Goal: Task Accomplishment & Management: Manage account settings

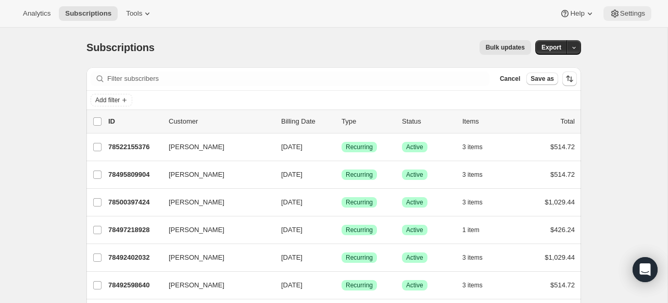
click at [461, 13] on span "Settings" at bounding box center [633, 13] width 25 height 8
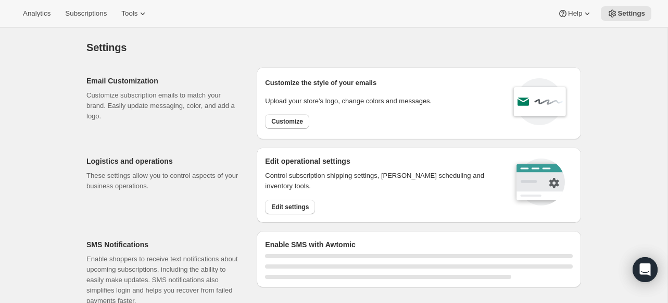
select select "22:00"
select select "09:00"
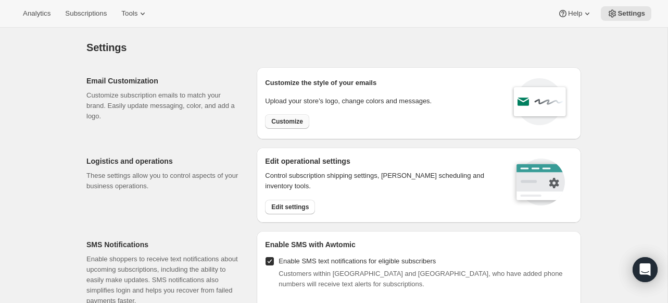
click at [293, 121] on span "Customize" at bounding box center [287, 121] width 32 height 8
select select "subscriptionMessage"
select select "5"
select select "15"
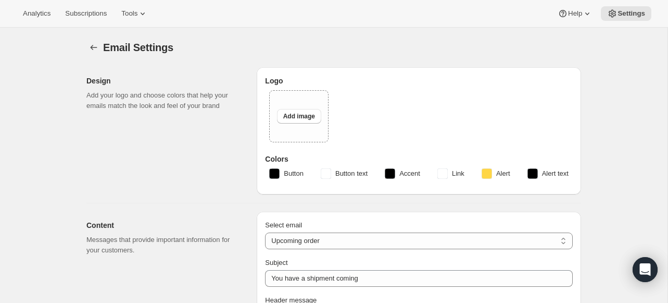
select select "14"
type input "RARECAT Membership"
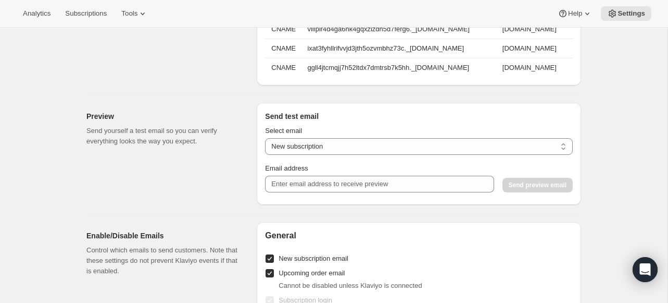
scroll to position [956, 0]
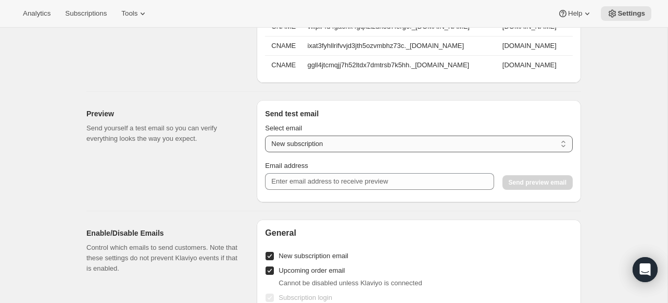
click at [438, 143] on select "New subscription Upcoming order Payment failure Delayed subscription Updated su…" at bounding box center [419, 143] width 308 height 17
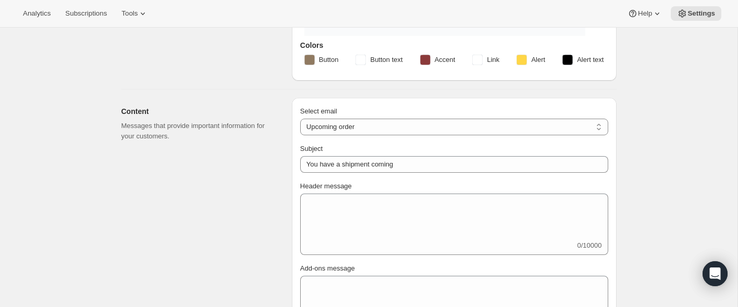
scroll to position [213, 0]
click at [461, 131] on select "New subscription Upcoming order Failed payment Delayed subscription (inventory …" at bounding box center [454, 128] width 308 height 17
click at [300, 120] on select "New subscription Upcoming order Failed payment Delayed subscription (inventory …" at bounding box center [454, 128] width 308 height 17
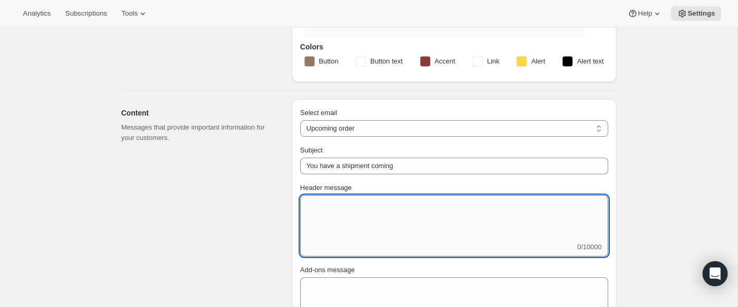
click at [325, 208] on textarea "Header message" at bounding box center [454, 218] width 308 height 47
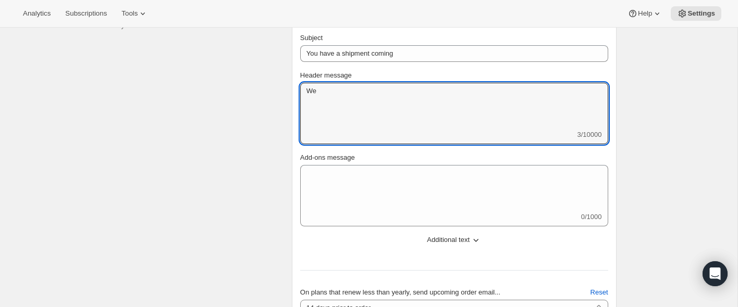
scroll to position [327, 0]
drag, startPoint x: 320, startPoint y: 94, endPoint x: 306, endPoint y: 93, distance: 14.6
click at [306, 93] on textarea "We" at bounding box center [454, 104] width 308 height 47
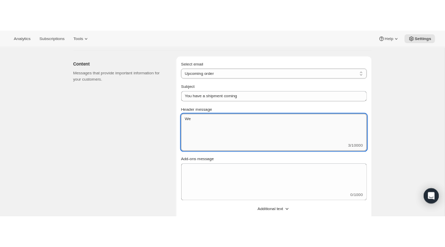
scroll to position [269, 0]
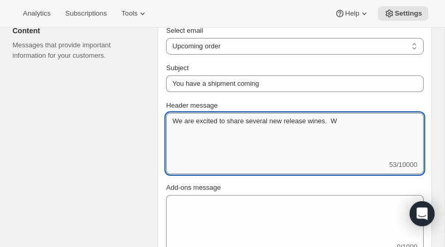
drag, startPoint x: 172, startPoint y: 120, endPoint x: 202, endPoint y: 146, distance: 39.2
click at [202, 146] on textarea "We are excited to share several new release wines. W" at bounding box center [295, 136] width 258 height 47
paste textarea "Your next RARECAT order is almost ready. With just 14 days left, now is the per…"
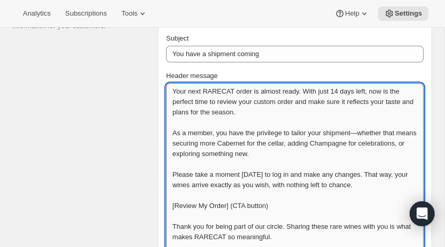
scroll to position [306, 0]
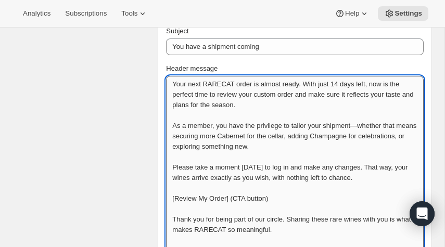
drag, startPoint x: 387, startPoint y: 93, endPoint x: 402, endPoint y: 106, distance: 20.0
click at [402, 106] on textarea "Your next RARECAT order is almost ready. With just 14 days left, now is the per…" at bounding box center [295, 177] width 258 height 203
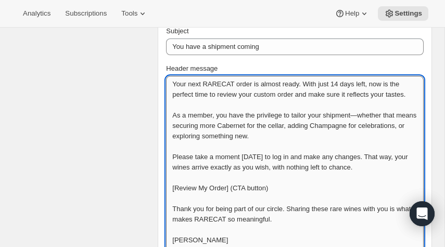
click at [187, 125] on textarea "Your next RARECAT order is almost ready. With just 14 days left, now is the per…" at bounding box center [295, 177] width 258 height 203
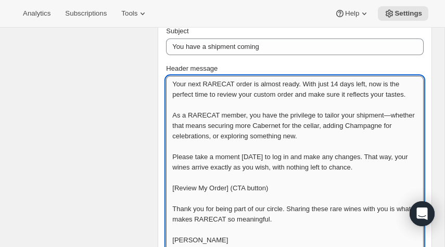
click at [225, 126] on textarea "Your next RARECAT order is almost ready. With just 14 days left, now is the per…" at bounding box center [295, 183] width 258 height 214
click at [400, 125] on textarea "Your next RARECAT order is almost ready. With just 14 days left, now is the per…" at bounding box center [295, 183] width 258 height 214
click at [363, 143] on textarea "Your next RARECAT order is almost ready. With just 14 days left, now is the per…" at bounding box center [295, 183] width 258 height 214
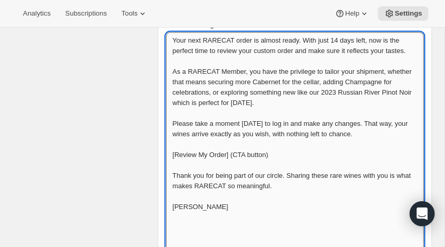
scroll to position [354, 0]
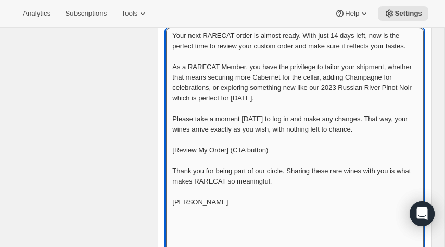
drag, startPoint x: 172, startPoint y: 160, endPoint x: 297, endPoint y: 162, distance: 125.1
click at [297, 162] on textarea "Your next RARECAT order is almost ready. With just 14 days left, now is the per…" at bounding box center [295, 140] width 258 height 224
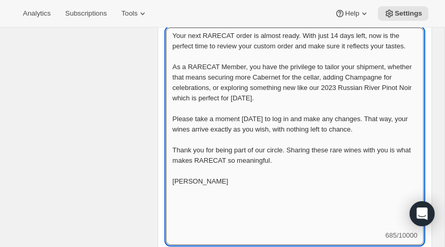
drag, startPoint x: 274, startPoint y: 160, endPoint x: 293, endPoint y: 162, distance: 19.3
click at [293, 162] on textarea "Your next RARECAT order is almost ready. With just 14 days left, now is the per…" at bounding box center [295, 129] width 258 height 203
drag, startPoint x: 299, startPoint y: 158, endPoint x: 305, endPoint y: 170, distance: 13.8
click at [305, 170] on textarea "Your next RARECAT order is almost ready. With just 14 days left, now is the per…" at bounding box center [295, 129] width 258 height 203
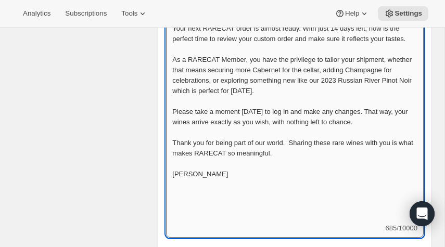
scroll to position [363, 0]
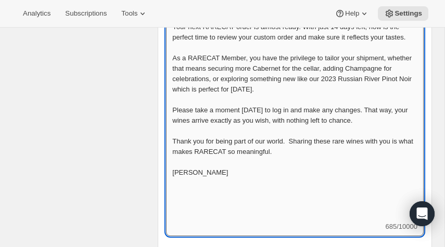
drag, startPoint x: 169, startPoint y: 193, endPoint x: 221, endPoint y: 193, distance: 51.6
click at [221, 193] on textarea "Your next RARECAT order is almost ready. With just 14 days left, now is the per…" at bounding box center [295, 120] width 258 height 203
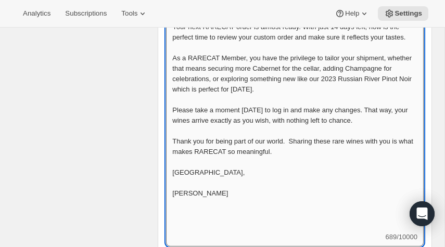
click at [202, 228] on textarea "Your next RARECAT order is almost ready. With just 14 days left, now is the per…" at bounding box center [295, 126] width 258 height 214
click at [251, 196] on textarea "Your next RARECAT order is almost ready. With just 14 days left, now is the per…" at bounding box center [295, 126] width 258 height 214
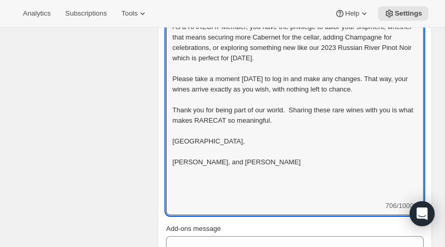
scroll to position [394, 0]
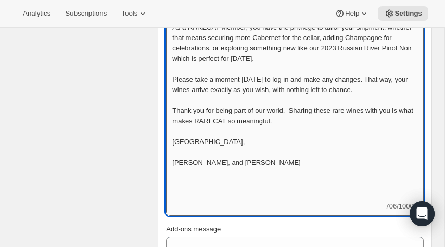
drag, startPoint x: 199, startPoint y: 173, endPoint x: 281, endPoint y: 171, distance: 82.3
click at [281, 171] on textarea "Your next RARECAT order is almost ready. With just 14 days left, now is the per…" at bounding box center [295, 95] width 258 height 214
drag, startPoint x: 281, startPoint y: 171, endPoint x: 198, endPoint y: 170, distance: 83.4
click at [198, 170] on textarea "Your next RARECAT order is almost ready. With just 14 days left, now is the per…" at bounding box center [295, 95] width 258 height 214
click at [255, 180] on textarea "Your next RARECAT order is almost ready. With just 14 days left, now is the per…" at bounding box center [295, 95] width 258 height 214
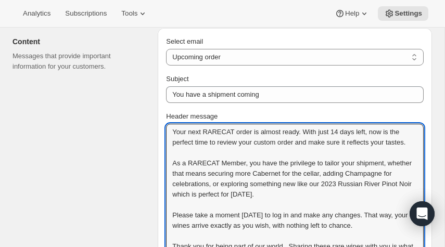
scroll to position [262, 0]
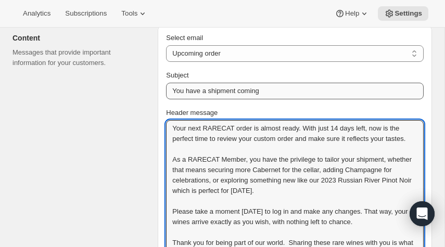
type textarea "Your next RARECAT order is almost ready. With just 14 days left, now is the per…"
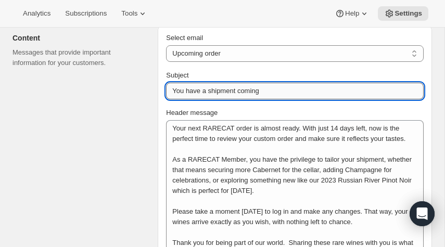
click at [267, 89] on input "You have a shipment coming" at bounding box center [295, 91] width 258 height 17
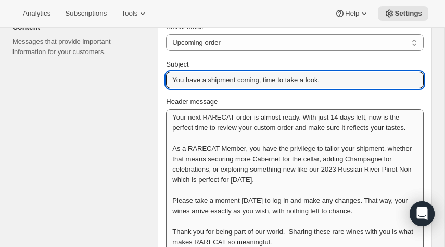
scroll to position [274, 0]
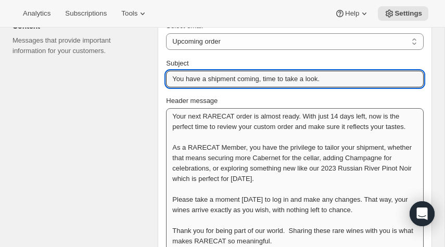
type input "You have a shipment coming, time to take a look."
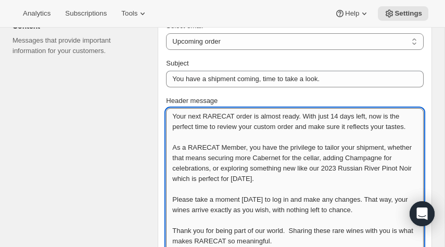
drag, startPoint x: 237, startPoint y: 114, endPoint x: 254, endPoint y: 115, distance: 17.2
click at [254, 115] on textarea "Your next RARECAT order is almost ready. With just 14 days left, now is the per…" at bounding box center [295, 215] width 258 height 214
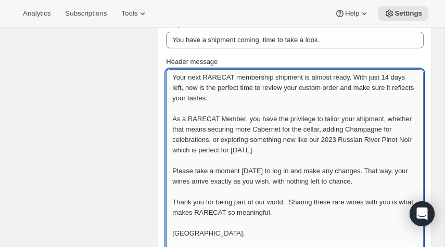
scroll to position [315, 0]
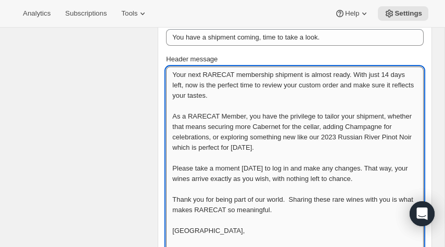
click at [356, 127] on textarea "Your next RARECAT membership shipment is almost ready. With just 14 days left, …" at bounding box center [295, 174] width 258 height 214
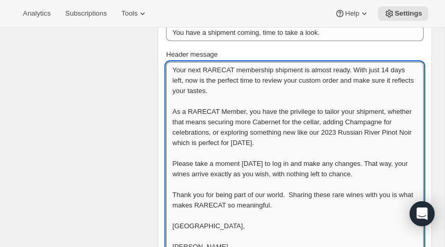
scroll to position [320, 0]
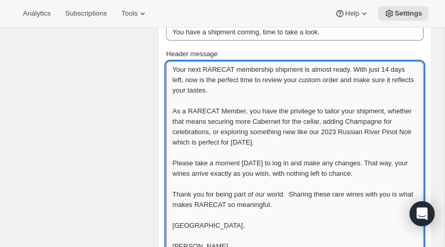
click at [374, 142] on textarea "Your next RARECAT membership shipment is almost ready. With just 14 days left, …" at bounding box center [295, 168] width 258 height 214
click at [286, 120] on textarea "Your next RARECAT membership shipment is almost ready. With just 14 days left, …" at bounding box center [295, 168] width 258 height 214
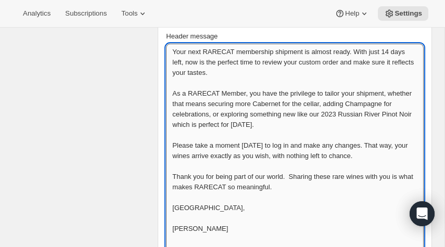
scroll to position [340, 0]
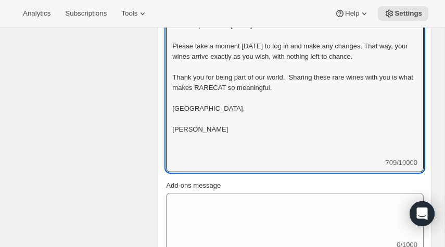
type textarea "Your next RARECAT membership shipment is almost ready. With just 14 days left, …"
click at [194, 169] on div "Your next RARECAT membership shipment is almost ready. With just 14 days left, …" at bounding box center [295, 58] width 258 height 228
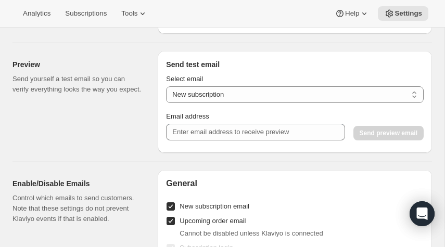
scroll to position [1158, 0]
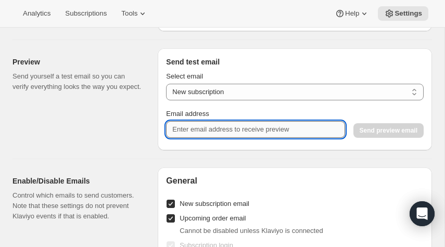
click at [262, 126] on input "Email address" at bounding box center [255, 129] width 179 height 17
type input "[PERSON_NAME][EMAIL_ADDRESS][DOMAIN_NAME]"
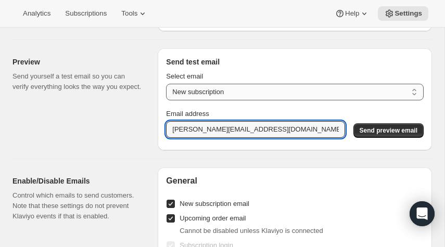
click at [369, 92] on select "New subscription Upcoming order Payment failure Delayed subscription Updated su…" at bounding box center [295, 92] width 258 height 17
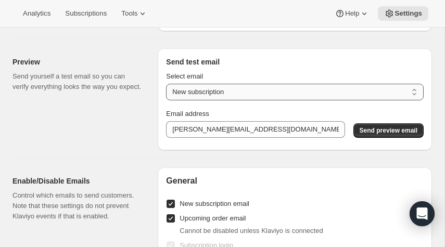
select select "upcoming-subscription"
click at [166, 84] on select "New subscription Upcoming order Payment failure Delayed subscription Updated su…" at bounding box center [295, 92] width 258 height 17
click at [389, 130] on span "Send preview email" at bounding box center [389, 131] width 58 height 8
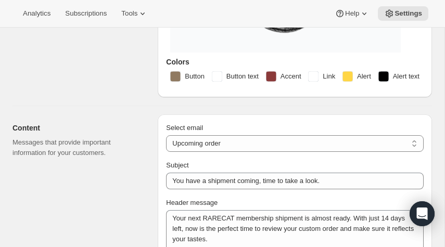
scroll to position [217, 0]
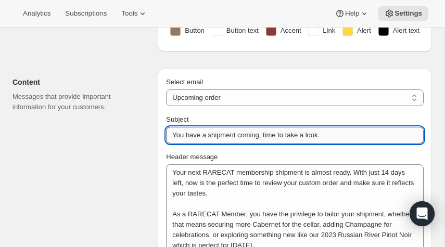
click at [209, 134] on input "You have a shipment coming, time to take a look." at bounding box center [295, 135] width 258 height 17
click at [371, 135] on input "You have a RARECAT shipment coming, time to take a look." at bounding box center [295, 135] width 258 height 17
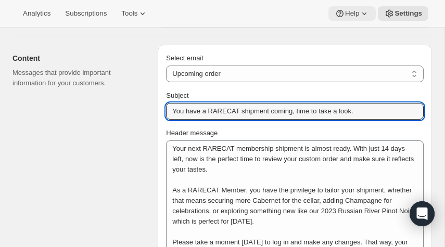
scroll to position [110, 0]
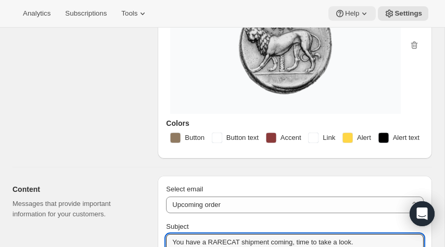
type input "You have a RARECAT shipment coming, time to take a look."
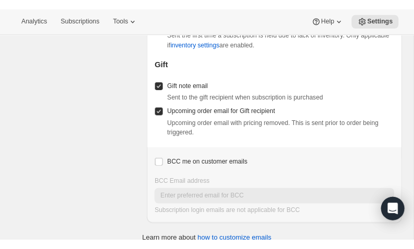
scroll to position [1605, 0]
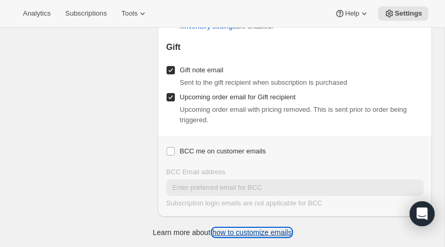
click at [254, 232] on link "how to customize emails" at bounding box center [253, 233] width 80 height 8
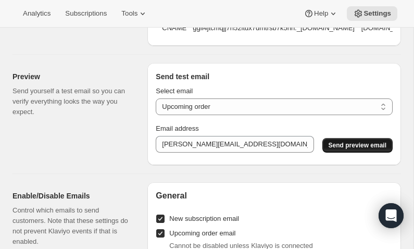
scroll to position [1147, 0]
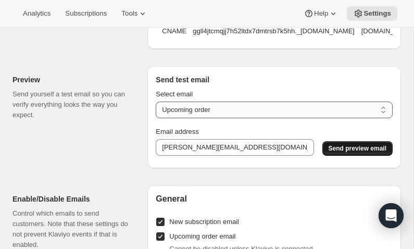
click at [290, 118] on select "New subscription Upcoming order Payment failure Delayed subscription Updated su…" at bounding box center [274, 110] width 237 height 17
select select "failed-billing-attempt"
click at [156, 110] on select "New subscription Upcoming order Payment failure Delayed subscription Updated su…" at bounding box center [274, 110] width 237 height 17
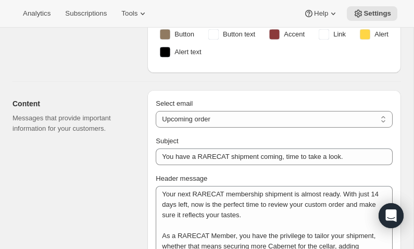
scroll to position [199, 0]
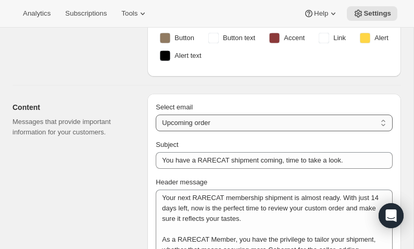
click at [230, 120] on select "New subscription Upcoming order Failed payment Delayed subscription (inventory …" at bounding box center [274, 123] width 237 height 17
select select "failedPaymentMessage"
click at [156, 115] on select "New subscription Upcoming order Failed payment Delayed subscription (inventory …" at bounding box center [274, 123] width 237 height 17
type input "Issue with Payment"
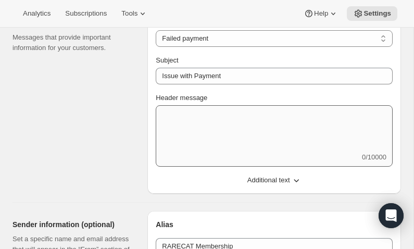
scroll to position [285, 0]
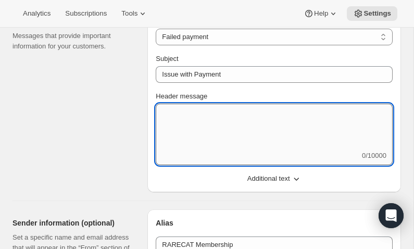
click at [183, 119] on textarea "Header message" at bounding box center [274, 127] width 237 height 47
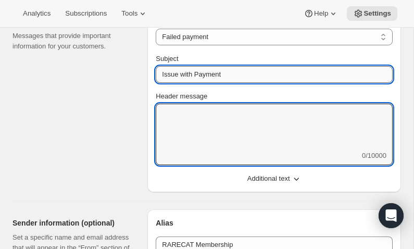
click at [159, 72] on input "Issue with Payment" at bounding box center [274, 74] width 237 height 17
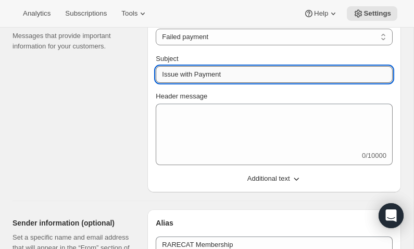
paste input "Let’s Keep Your RARECAT Wines on Schedule"
drag, startPoint x: 373, startPoint y: 70, endPoint x: 307, endPoint y: 71, distance: 66.2
click at [307, 71] on input "Let’s Keep Your RARECAT Wines on ScheduleIssue with Payment" at bounding box center [274, 74] width 237 height 17
drag, startPoint x: 159, startPoint y: 74, endPoint x: 346, endPoint y: 72, distance: 186.5
click at [346, 72] on input "Let’s Keep Your RARECAT Wines on Schedule" at bounding box center [274, 74] width 237 height 17
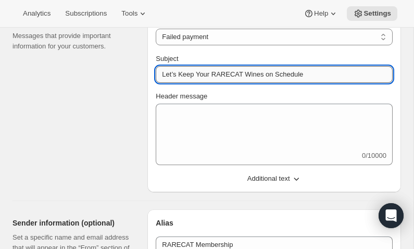
paste input "A Quick Note About Your RARECAT Membership Payment"
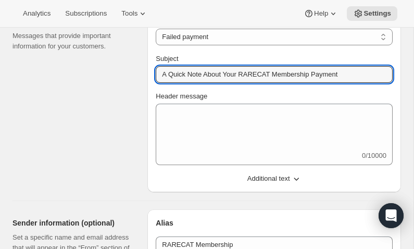
type input "A Quick Note About Your RARECAT Membership Payment"
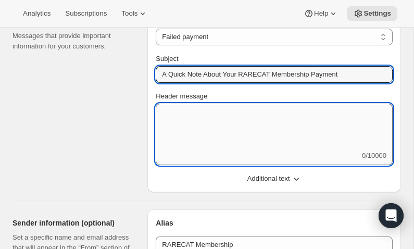
click at [212, 120] on textarea "Header message" at bounding box center [274, 127] width 237 height 47
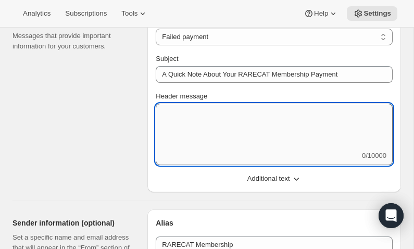
paste textarea "We noticed that your recent payment for your RARECAT membership did not go thro…"
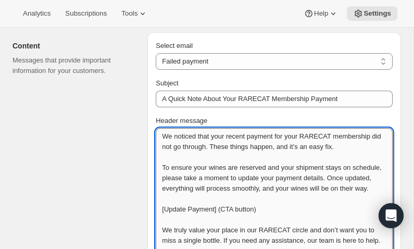
scroll to position [270, 0]
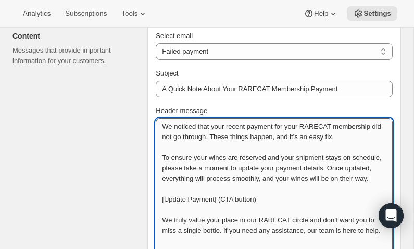
click at [162, 124] on textarea "We noticed that your recent payment for your RARECAT membership did not go thro…" at bounding box center [274, 209] width 237 height 182
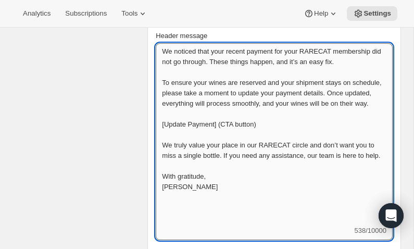
scroll to position [346, 0]
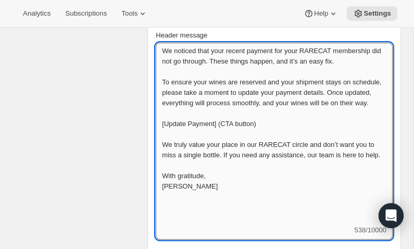
drag, startPoint x: 161, startPoint y: 133, endPoint x: 283, endPoint y: 138, distance: 122.0
click at [283, 138] on textarea "We noticed that your recent payment for your RARECAT membership did not go thro…" at bounding box center [274, 134] width 237 height 182
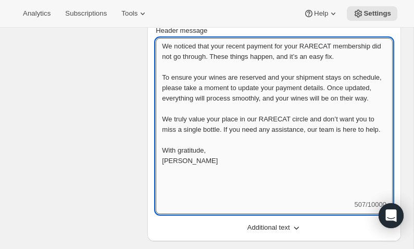
scroll to position [353, 0]
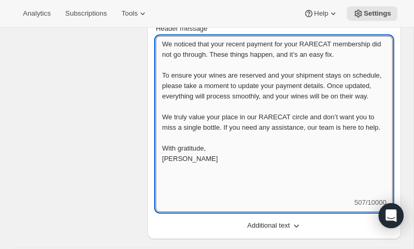
drag, startPoint x: 296, startPoint y: 128, endPoint x: 314, endPoint y: 128, distance: 17.7
click at [314, 128] on textarea "We noticed that your recent payment for your RARECAT membership did not go thro…" at bounding box center [274, 117] width 237 height 162
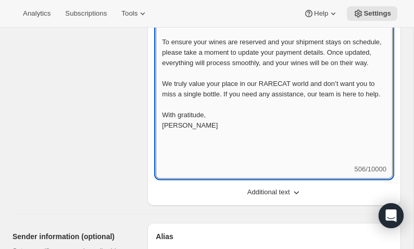
scroll to position [387, 0]
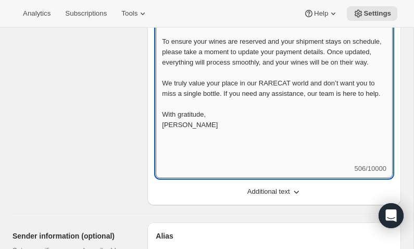
drag, startPoint x: 164, startPoint y: 145, endPoint x: 196, endPoint y: 145, distance: 32.3
click at [196, 145] on textarea "We noticed that your recent payment for your RARECAT membership did not go thro…" at bounding box center [274, 83] width 237 height 162
click at [261, 144] on textarea "We noticed that your recent payment for your RARECAT membership did not go thro…" at bounding box center [274, 83] width 237 height 162
drag, startPoint x: 316, startPoint y: 103, endPoint x: 344, endPoint y: 106, distance: 28.4
click at [344, 106] on textarea "We noticed that your recent payment for your RARECAT membership did not go thro…" at bounding box center [274, 83] width 237 height 162
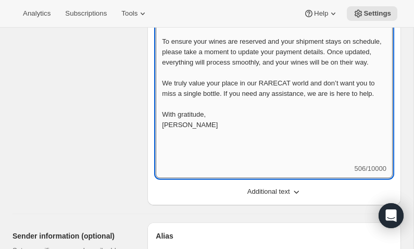
click at [343, 103] on textarea "We noticed that your recent payment for your RARECAT membership did not go thro…" at bounding box center [274, 83] width 237 height 162
click at [359, 127] on textarea "We noticed that your recent payment for your RARECAT membership did not go thro…" at bounding box center [274, 83] width 237 height 162
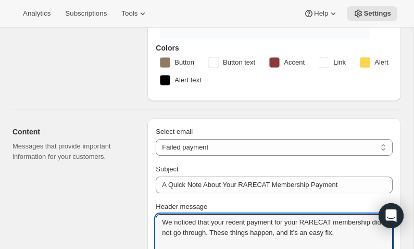
scroll to position [0, 0]
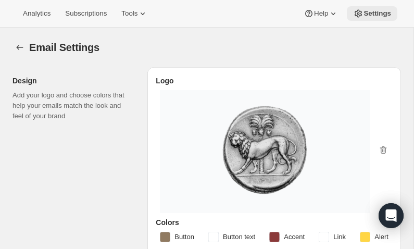
type textarea "We noticed that your recent payment for your RARECAT membership did not go thro…"
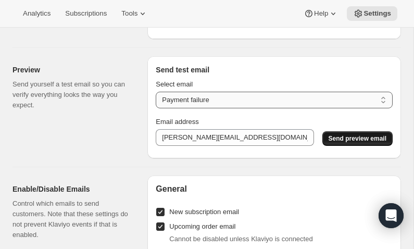
scroll to position [854, 0]
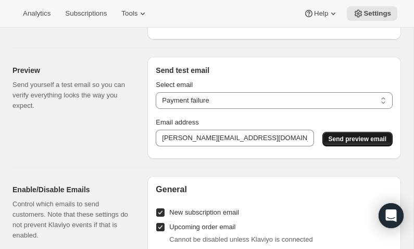
click at [346, 137] on span "Send preview email" at bounding box center [358, 139] width 58 height 8
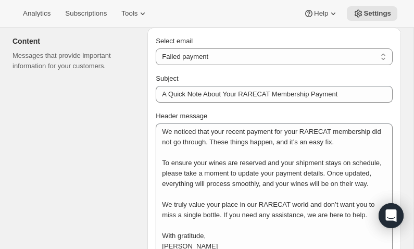
scroll to position [267, 0]
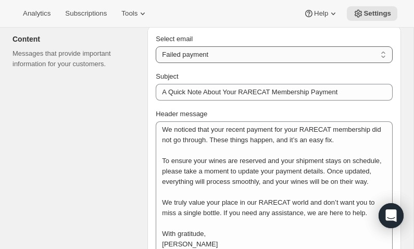
click at [294, 54] on select "New subscription Upcoming order Failed payment Delayed subscription (inventory …" at bounding box center [274, 54] width 237 height 17
select select "pausedMessage"
click at [156, 46] on select "New subscription Upcoming order Failed payment Delayed subscription (inventory …" at bounding box center [274, 54] width 237 height 17
type input "Subscription paused"
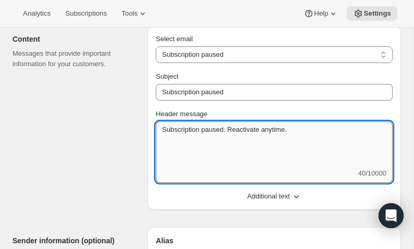
click at [163, 131] on textarea "Subscription paused. Reactivate anytime." at bounding box center [274, 144] width 237 height 47
drag, startPoint x: 247, startPoint y: 128, endPoint x: 328, endPoint y: 126, distance: 80.8
click at [328, 126] on textarea "Your Subscription paused. Reactivate anytime." at bounding box center [274, 144] width 237 height 47
click at [249, 129] on textarea "Your Subscription paused. Reactivate anytime." at bounding box center [274, 144] width 237 height 47
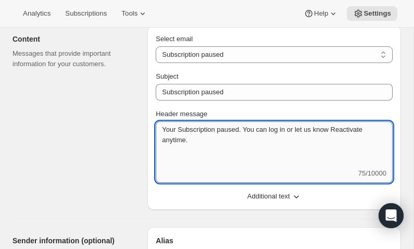
drag, startPoint x: 339, startPoint y: 128, endPoint x: 380, endPoint y: 130, distance: 41.2
click at [380, 130] on textarea "Your Subscription paused. You can log in or let us know Reactivate anytime." at bounding box center [274, 144] width 237 height 47
click at [370, 130] on textarea "Your Subscription paused. You can log in or let us know anytime." at bounding box center [274, 144] width 237 height 47
paste textarea "Reactivate"
drag, startPoint x: 187, startPoint y: 139, endPoint x: 255, endPoint y: 140, distance: 68.8
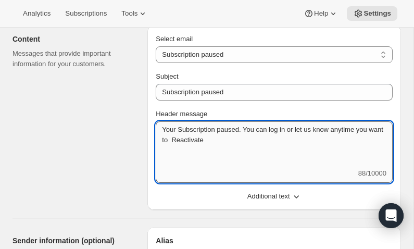
click at [255, 140] on textarea "Your Subscription paused. You can log in or let us know anytime you want to Rea…" at bounding box center [274, 144] width 237 height 47
paste textarea "Reactivate"
click at [192, 139] on textarea "Your Subscription paused. You can log in or let us know anytime you want to Rea…" at bounding box center [274, 144] width 237 height 47
click at [244, 141] on textarea "Your Subscription paused. You can log in or let us know anytime you want to rea…" at bounding box center [274, 144] width 237 height 47
click at [182, 128] on textarea "Your Subscription paused. You can log in or let us know anytime you want to rea…" at bounding box center [274, 144] width 237 height 47
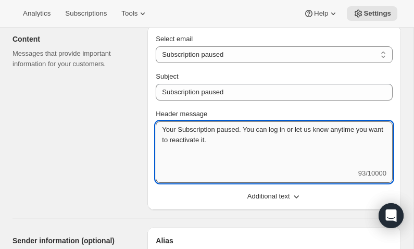
drag, startPoint x: 179, startPoint y: 130, endPoint x: 219, endPoint y: 130, distance: 40.1
click at [219, 130] on textarea "Your Subscription paused. You can log in or let us know anytime you want to rea…" at bounding box center [274, 144] width 237 height 47
click at [269, 151] on textarea "Your membership paused. You can log in or let us know anytime you want to react…" at bounding box center [274, 144] width 237 height 47
drag, startPoint x: 179, startPoint y: 130, endPoint x: 218, endPoint y: 130, distance: 39.1
click at [218, 130] on textarea "Your membership paused. You can log in or let us know anytime you want to react…" at bounding box center [274, 144] width 237 height 47
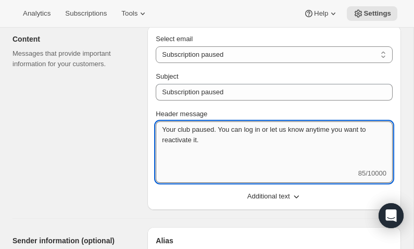
drag, startPoint x: 179, startPoint y: 129, endPoint x: 192, endPoint y: 129, distance: 13.5
click at [192, 129] on textarea "Your club paused. You can log in or let us know anytime you want to reactivate …" at bounding box center [274, 144] width 237 height 47
click at [235, 141] on textarea "Your allocation paused. You can log in or let us know anytime you want to react…" at bounding box center [274, 144] width 237 height 47
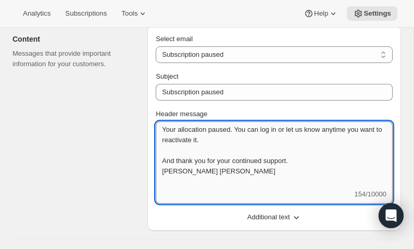
click at [323, 157] on textarea "Your allocation paused. You can log in or let us know anytime you want to react…" at bounding box center [274, 155] width 237 height 68
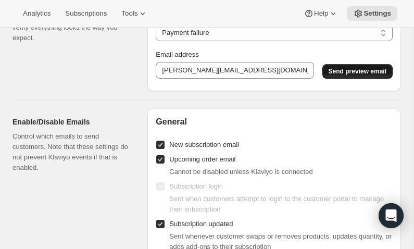
scroll to position [830, 0]
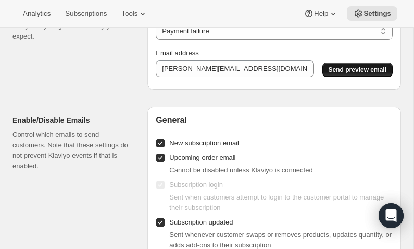
type textarea "Your allocation paused. You can log in or let us know anytime you want to react…"
click at [355, 68] on span "Send preview email" at bounding box center [358, 70] width 58 height 8
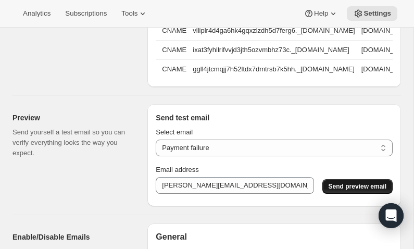
scroll to position [722, 0]
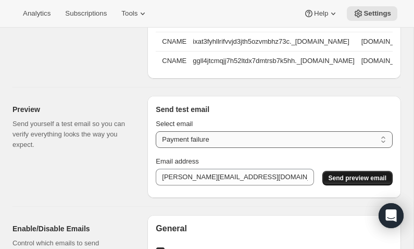
click at [346, 138] on select "New subscription Upcoming order Payment failure Delayed subscription Updated su…" at bounding box center [274, 139] width 237 height 17
select select "subscription-status-changed_cancelled"
click at [156, 131] on select "New subscription Upcoming order Payment failure Delayed subscription Updated su…" at bounding box center [274, 139] width 237 height 17
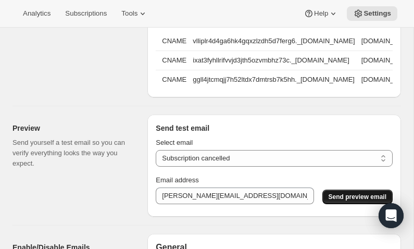
scroll to position [703, 0]
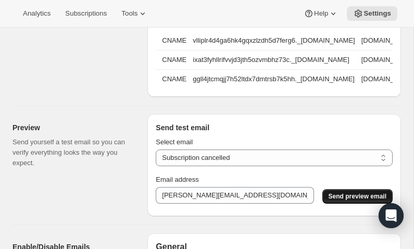
click at [267, 156] on select "New subscription Upcoming order Payment failure Delayed subscription Updated su…" at bounding box center [274, 158] width 237 height 17
click at [156, 150] on select "New subscription Upcoming order Payment failure Delayed subscription Updated su…" at bounding box center [274, 158] width 237 height 17
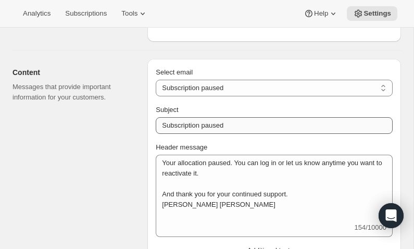
scroll to position [240, 0]
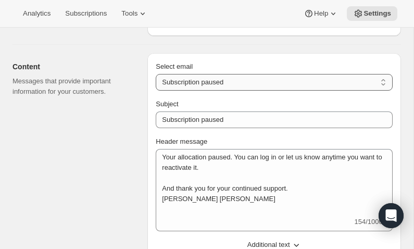
click at [261, 81] on select "New subscription Upcoming order Failed payment Delayed subscription (inventory …" at bounding box center [274, 82] width 237 height 17
select select "cancelledMessage"
click at [156, 74] on select "New subscription Upcoming order Failed payment Delayed subscription (inventory …" at bounding box center [274, 82] width 237 height 17
type textarea "Subscription cancelled. Please reach out to reactivate."
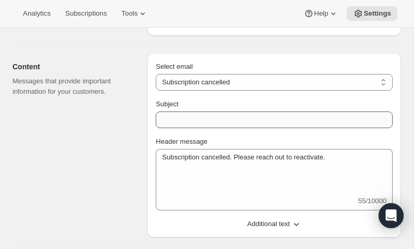
scroll to position [0, 0]
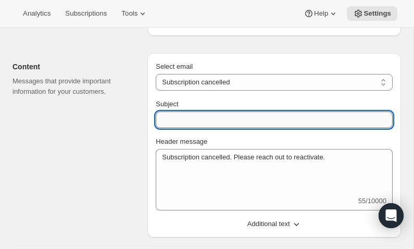
click at [249, 120] on input "Subject" at bounding box center [274, 119] width 237 height 17
paste input "You’ll Always Have a Place at RARECAT"
type input "You’ll Always Have a Place at RARECAT"
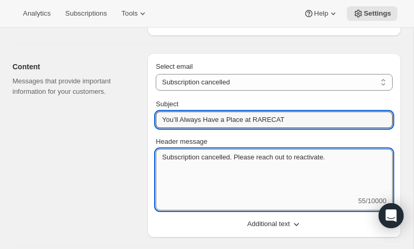
click at [161, 156] on textarea "Subscription cancelled. Please reach out to reactivate." at bounding box center [274, 172] width 237 height 47
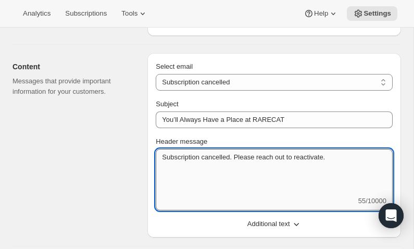
drag, startPoint x: 161, startPoint y: 156, endPoint x: 364, endPoint y: 161, distance: 203.3
click at [364, 161] on textarea "Subscription cancelled. Please reach out to reactivate." at bounding box center [274, 172] width 237 height 47
paste textarea "We’ve processed your request to cancel your RARECAT membership. While we’re sad…"
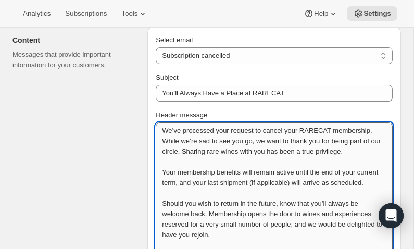
scroll to position [269, 0]
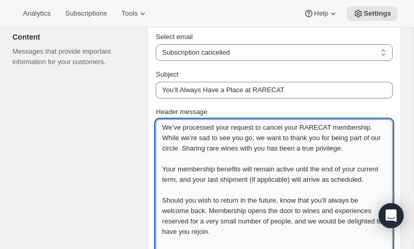
drag, startPoint x: 177, startPoint y: 147, endPoint x: 186, endPoint y: 147, distance: 9.4
click at [186, 147] on textarea "We’ve processed your request to cancel your RARECAT membership. While we’re sad…" at bounding box center [274, 215] width 237 height 193
drag, startPoint x: 174, startPoint y: 148, endPoint x: 192, endPoint y: 151, distance: 18.4
click at [192, 151] on textarea "We’ve processed your request to cancel your RARECAT membership. While we’re sad…" at bounding box center [274, 215] width 237 height 193
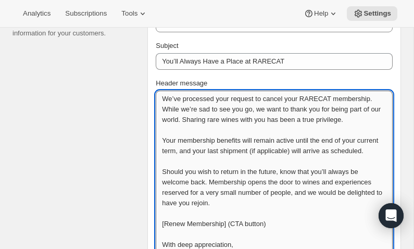
scroll to position [300, 0]
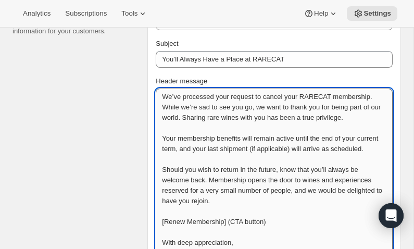
drag, startPoint x: 305, startPoint y: 137, endPoint x: 203, endPoint y: 148, distance: 102.8
click at [203, 148] on textarea "We’ve processed your request to cancel your RARECAT membership. While we’re sad…" at bounding box center [274, 185] width 237 height 193
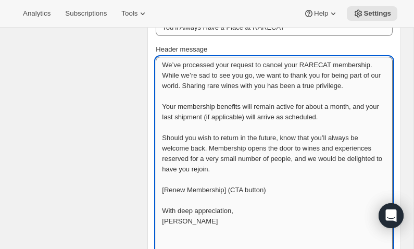
scroll to position [338, 0]
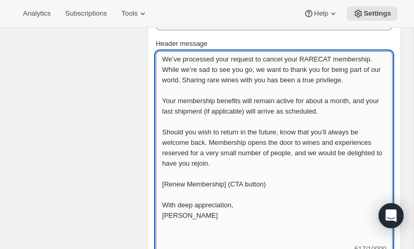
click at [304, 167] on textarea "We’ve processed your request to cancel your RARECAT membership. While we’re sad…" at bounding box center [274, 147] width 237 height 193
drag, startPoint x: 164, startPoint y: 182, endPoint x: 293, endPoint y: 189, distance: 129.9
click at [293, 189] on textarea "We’ve processed your request to cancel your RARECAT membership. While we’re sad…" at bounding box center [274, 147] width 237 height 193
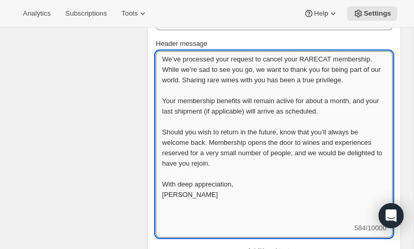
click at [217, 192] on textarea "We’ve processed your request to cancel your RARECAT membership. While we’re sad…" at bounding box center [274, 137] width 237 height 172
click at [268, 197] on textarea "We’ve processed your request to cancel your RARECAT membership. While we’re sad…" at bounding box center [274, 137] width 237 height 172
click at [231, 212] on textarea "We’ve processed your request to cancel your RARECAT membership. While we’re sad…" at bounding box center [274, 137] width 237 height 172
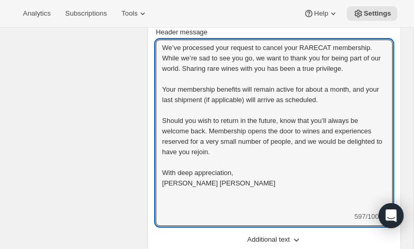
scroll to position [354, 0]
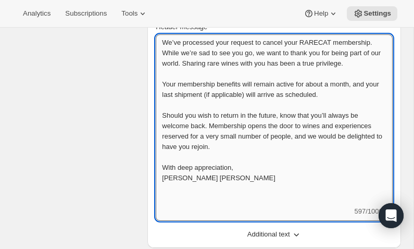
click at [311, 126] on textarea "We’ve processed your request to cancel your RARECAT membership. While we’re sad…" at bounding box center [274, 120] width 237 height 172
click at [261, 146] on textarea "We’ve processed your request to cancel your RARECAT membership. While we’re sad…" at bounding box center [274, 120] width 237 height 172
click at [211, 124] on textarea "We’ve processed your request to cancel your RARECAT membership. While we’re sad…" at bounding box center [274, 120] width 237 height 172
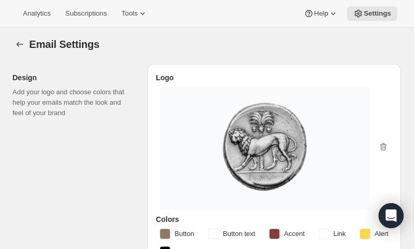
scroll to position [0, 0]
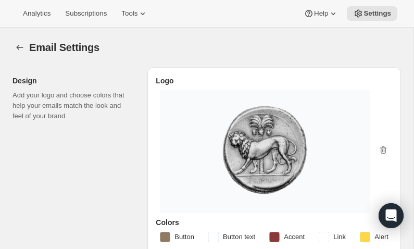
type textarea "We’ve processed your request to cancel your RARECAT membership. While we’re sad…"
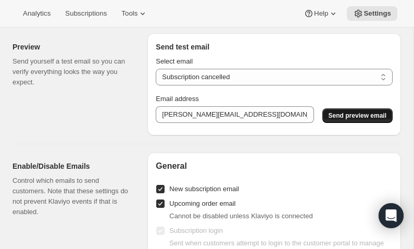
scroll to position [932, 0]
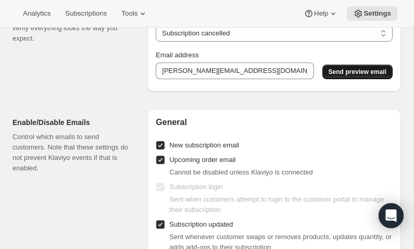
click at [342, 73] on span "Send preview email" at bounding box center [358, 72] width 58 height 8
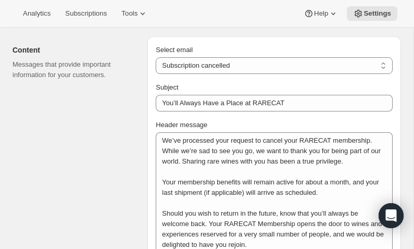
scroll to position [270, 0]
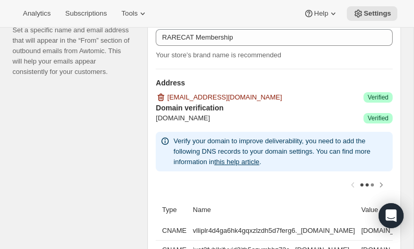
drag, startPoint x: 162, startPoint y: 126, endPoint x: 278, endPoint y: 249, distance: 168.8
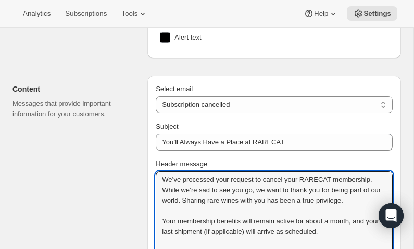
scroll to position [213, 0]
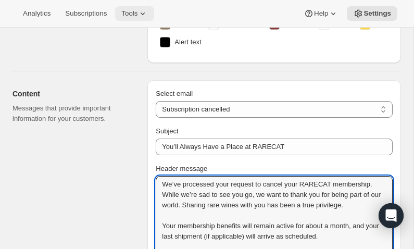
click at [148, 12] on icon at bounding box center [143, 13] width 10 height 10
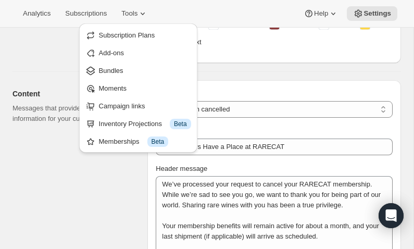
click at [199, 5] on div "Analytics Subscriptions Tools Help Settings" at bounding box center [207, 14] width 414 height 28
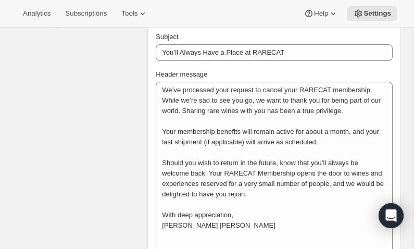
scroll to position [310, 0]
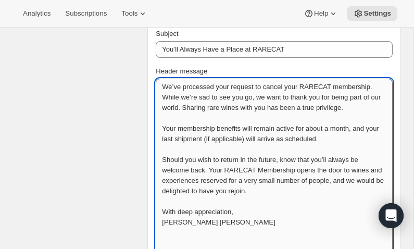
drag, startPoint x: 162, startPoint y: 85, endPoint x: 281, endPoint y: 231, distance: 189.2
click at [281, 231] on textarea "We’ve processed your request to cancel your RARECAT membership. While we’re sad…" at bounding box center [274, 165] width 237 height 172
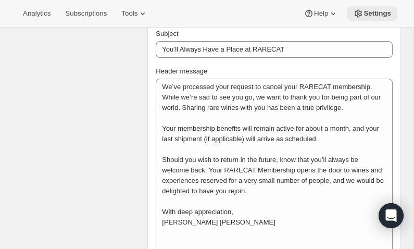
click at [376, 13] on span "Settings" at bounding box center [378, 13] width 28 height 8
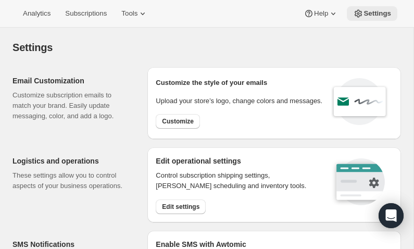
select select "22:00"
select select "09:00"
click at [190, 117] on span "Customize" at bounding box center [178, 121] width 32 height 8
select select "subscriptionMessage"
select select "5"
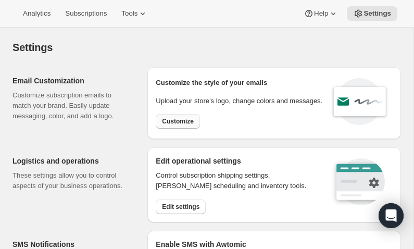
select select "15"
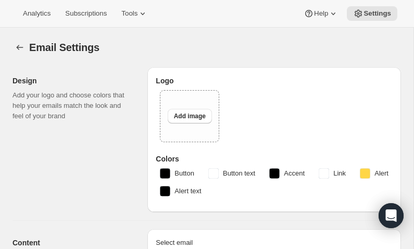
type input "You have a RARECAT shipment coming, time to take a look."
type textarea "Your next RARECAT membership shipment is almost ready. With just 14 days left, …"
select select "14"
type input "RARECAT Membership"
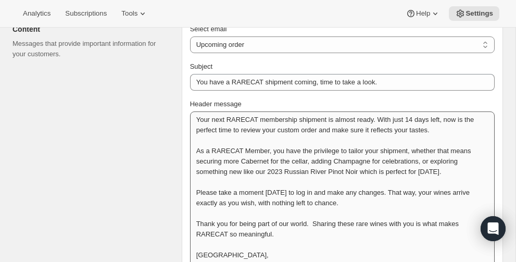
scroll to position [297, 0]
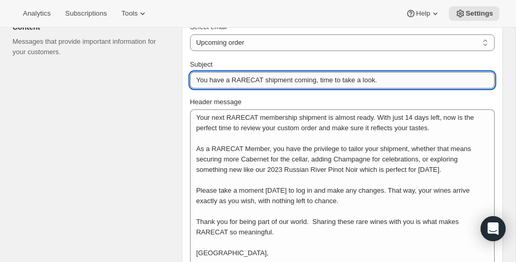
click at [405, 80] on input "You have a RARECAT shipment coming, time to take a look." at bounding box center [342, 80] width 305 height 17
click at [253, 41] on select "New subscription Upcoming order Failed payment Delayed subscription (inventory …" at bounding box center [342, 42] width 305 height 17
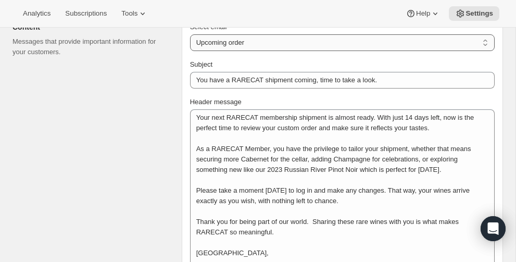
select select "cancelledMessage"
click at [190, 34] on select "New subscription Upcoming order Failed payment Delayed subscription (inventory …" at bounding box center [342, 42] width 305 height 17
type input "You’ll Always Have a Place at RARECAT"
type textarea "We’ve processed your request to cancel your RARECAT membership. While we’re sad…"
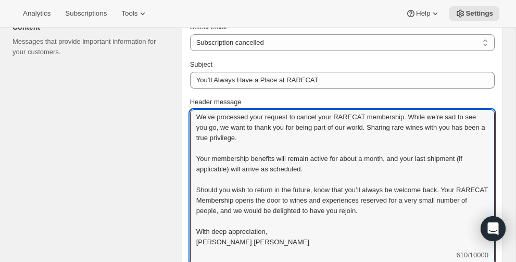
scroll to position [302, 0]
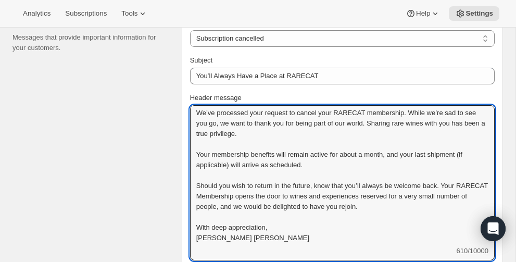
drag, startPoint x: 197, startPoint y: 115, endPoint x: 292, endPoint y: 252, distance: 166.6
click at [292, 252] on div "We’ve processed your request to cancel your RARECAT membership. While we’re sad…" at bounding box center [342, 182] width 305 height 155
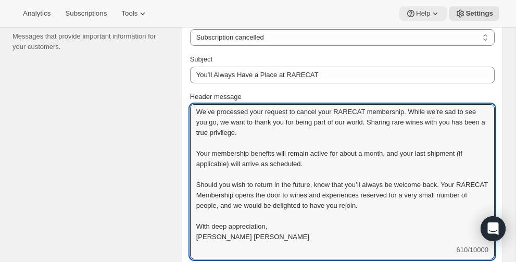
click at [437, 11] on icon at bounding box center [435, 13] width 10 height 10
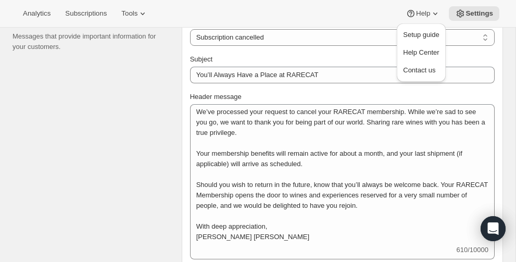
click at [101, 106] on div "Content Messages that provide important information for your customers." at bounding box center [93, 147] width 161 height 278
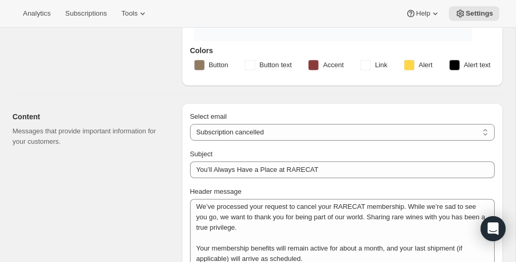
scroll to position [189, 0]
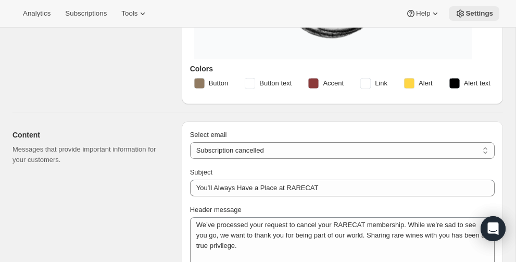
click at [461, 14] on span "Settings" at bounding box center [480, 13] width 28 height 8
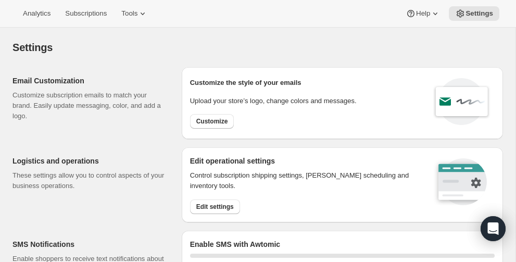
select select "22:00"
select select "09:00"
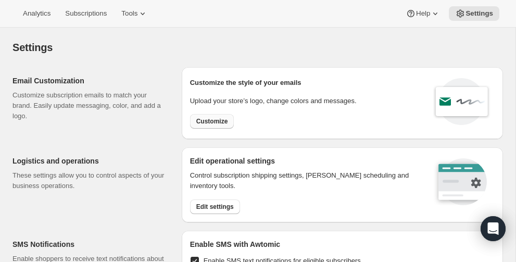
click at [217, 120] on span "Customize" at bounding box center [212, 121] width 32 height 8
select select "subscriptionMessage"
select select "5"
select select "15"
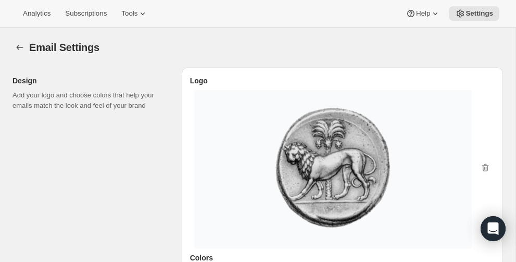
type input "You have a RARECAT shipment coming, time to take a look."
type textarea "Your next RARECAT membership shipment is almost ready. With just 14 days left, …"
select select "14"
type input "RARECAT Membership"
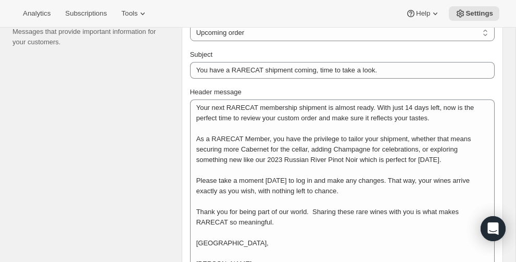
scroll to position [158, 0]
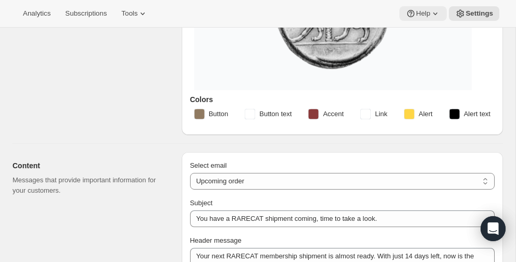
click at [434, 15] on icon at bounding box center [435, 13] width 10 height 10
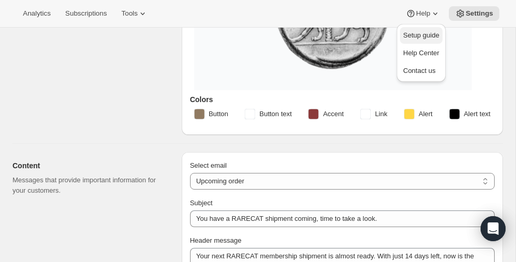
click at [420, 34] on span "Setup guide" at bounding box center [421, 35] width 36 height 8
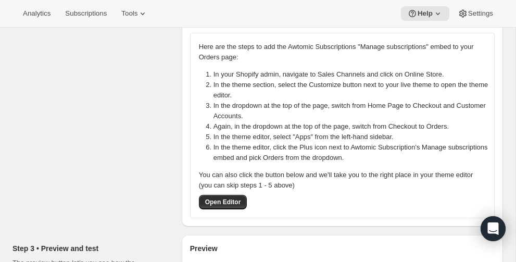
scroll to position [202, 0]
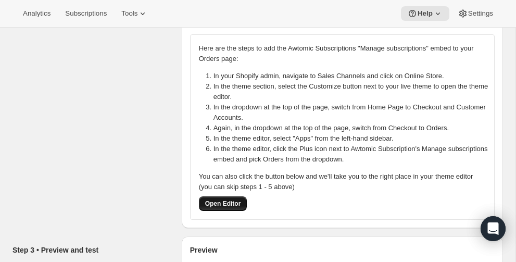
click at [224, 201] on span "Open Editor" at bounding box center [223, 204] width 36 height 8
click at [138, 13] on span "Tools" at bounding box center [129, 13] width 16 height 8
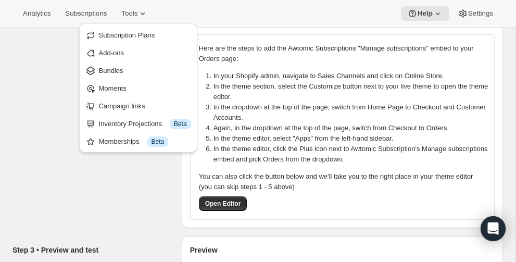
click at [50, 120] on div "Step 2 • Customer accounts Accounts allow shoppers to log in to your store and …" at bounding box center [93, 94] width 161 height 267
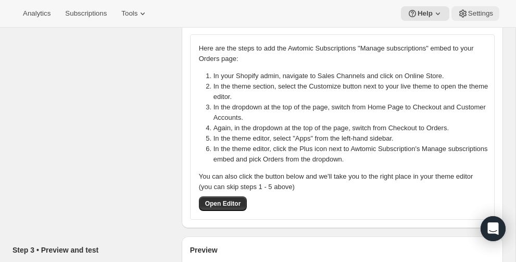
click at [461, 15] on span "Settings" at bounding box center [480, 13] width 25 height 8
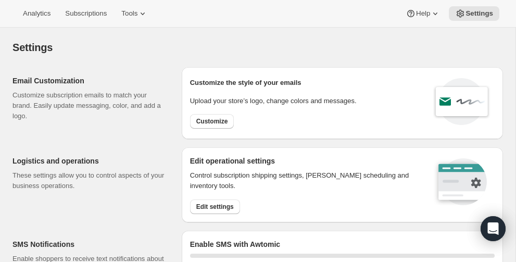
select select "22:00"
select select "09:00"
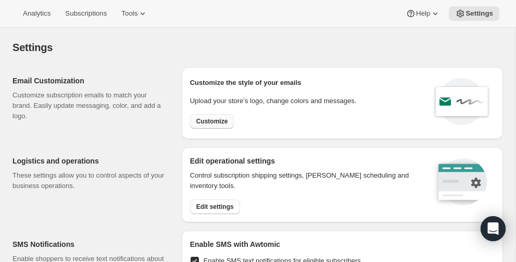
click at [219, 120] on span "Customize" at bounding box center [212, 121] width 32 height 8
select select "subscriptionMessage"
select select "5"
select select "15"
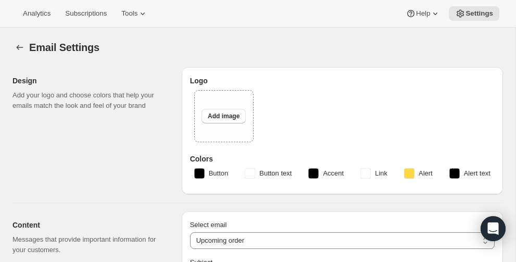
type input "You have a RARECAT shipment coming, time to take a look."
type textarea "Your next RARECAT membership shipment is almost ready. With just 14 days left, …"
select select "14"
type input "RARECAT Membership"
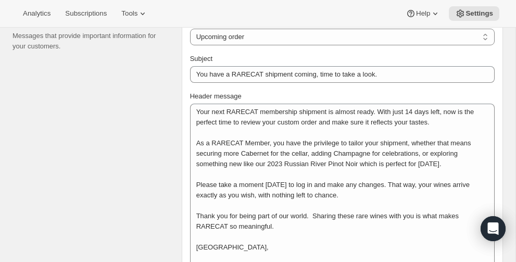
scroll to position [271, 0]
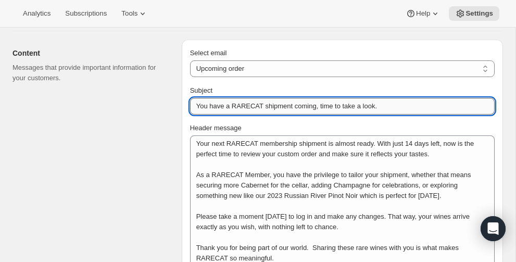
click at [386, 104] on input "You have a RARECAT shipment coming, time to take a look." at bounding box center [342, 106] width 305 height 17
click at [308, 67] on select "New subscription Upcoming order Failed payment Delayed subscription (inventory …" at bounding box center [342, 68] width 305 height 17
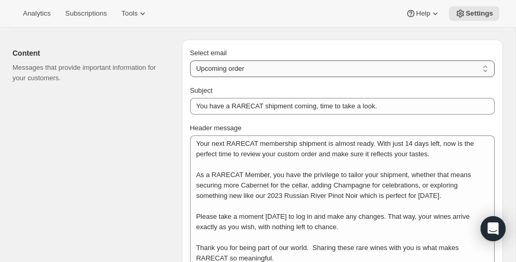
select select "cancelledMessage"
click at [190, 60] on select "New subscription Upcoming order Failed payment Delayed subscription (inventory …" at bounding box center [342, 68] width 305 height 17
type input "You’ll Always Have a Place at RARECAT"
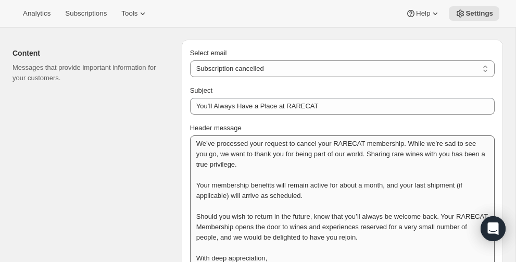
scroll to position [1, 0]
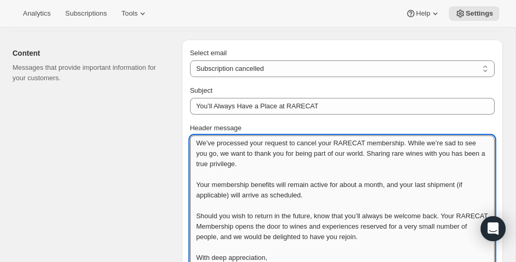
click at [285, 160] on textarea "We’ve processed your request to cancel your RARECAT membership. While we’re sad…" at bounding box center [342, 205] width 305 height 141
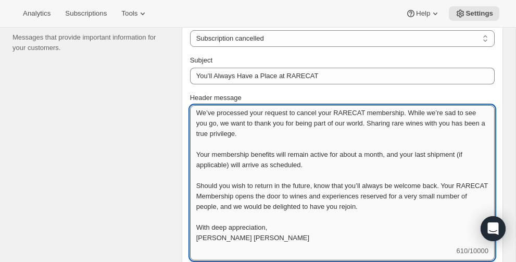
scroll to position [304, 0]
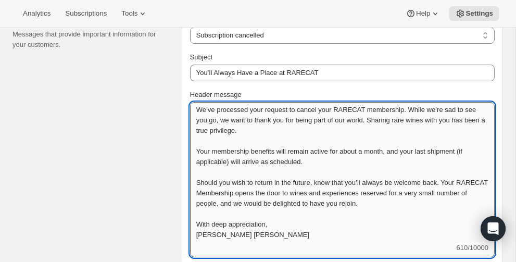
click at [324, 160] on textarea "We’ve processed your request to cancel your RARECAT membership. While we’re sad…" at bounding box center [342, 172] width 305 height 141
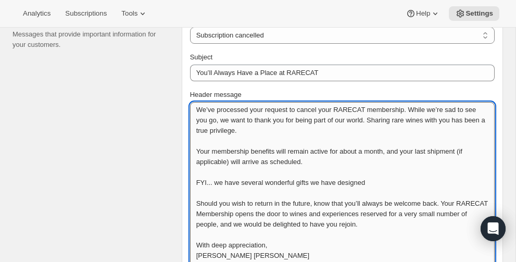
drag, startPoint x: 195, startPoint y: 182, endPoint x: 389, endPoint y: 179, distance: 193.8
click at [389, 179] on textarea "We’ve processed your request to cancel your RARECAT membership. While we’re sad…" at bounding box center [342, 183] width 305 height 162
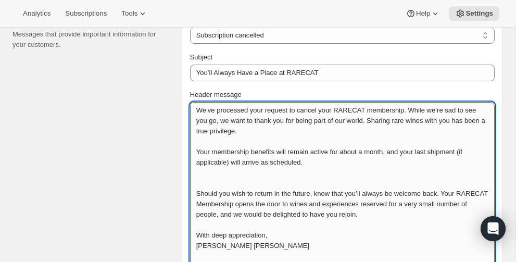
scroll to position [0, 0]
click at [222, 179] on textarea "We’ve processed your request to cancel your RARECAT membership. While we’re sad…" at bounding box center [342, 177] width 305 height 151
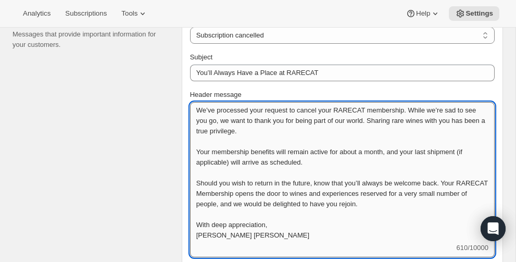
click at [293, 137] on textarea "We’ve processed your request to cancel your RARECAT membership. While we’re sad…" at bounding box center [342, 172] width 305 height 141
click at [288, 130] on textarea "We’ve processed your request to cancel your RARECAT membership. While we’re sad…" at bounding box center [342, 172] width 305 height 141
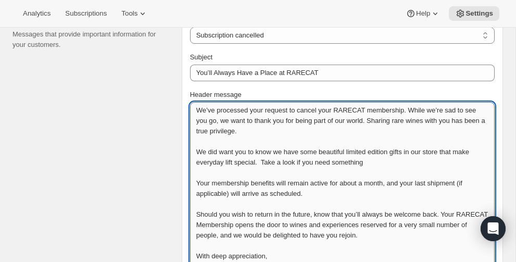
click at [318, 163] on textarea "We’ve processed your request to cancel your RARECAT membership. While we’re sad…" at bounding box center [342, 188] width 305 height 172
click at [311, 242] on textarea "We’ve processed your request to cancel your RARECAT membership. While we’re sad…" at bounding box center [342, 188] width 305 height 172
click at [343, 169] on textarea "We’ve processed your request to cancel your RARECAT membership. While we’re sad…" at bounding box center [342, 188] width 305 height 172
click at [229, 167] on textarea "We’ve processed your request to cancel your RARECAT membership. While we’re sad…" at bounding box center [342, 188] width 305 height 172
drag, startPoint x: 228, startPoint y: 160, endPoint x: 257, endPoint y: 162, distance: 29.3
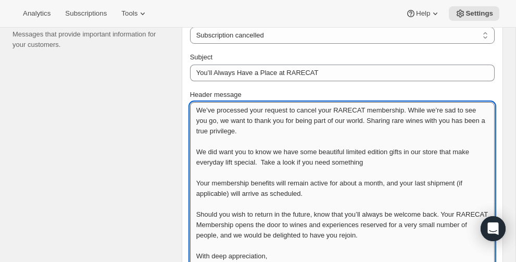
click at [257, 162] on textarea "We’ve processed your request to cancel your RARECAT membership. While we’re sad…" at bounding box center [342, 188] width 305 height 172
drag, startPoint x: 263, startPoint y: 162, endPoint x: 227, endPoint y: 164, distance: 36.5
click at [227, 164] on textarea "We’ve processed your request to cancel your RARECAT membership. While we’re sad…" at bounding box center [342, 188] width 305 height 172
click at [401, 158] on textarea "We’ve processed your request to cancel your RARECAT membership. While we’re sad…" at bounding box center [342, 188] width 305 height 172
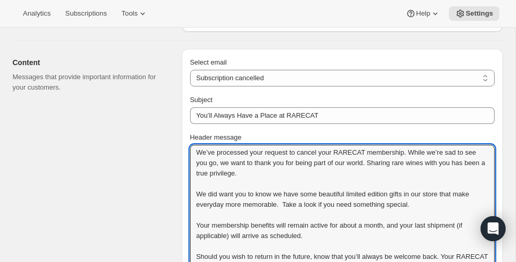
scroll to position [216, 0]
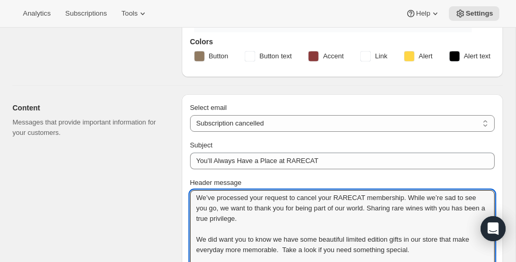
type textarea "We’ve processed your request to cancel your RARECAT membership. While we’re sad…"
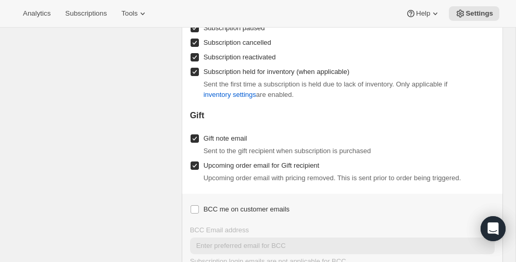
scroll to position [1292, 0]
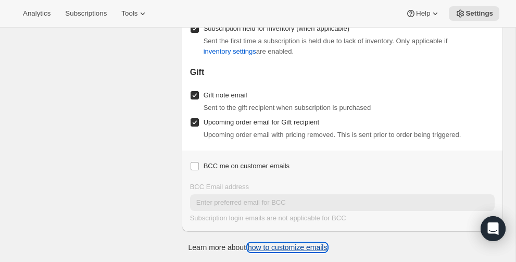
click at [281, 246] on link "how to customize emails" at bounding box center [288, 247] width 80 height 8
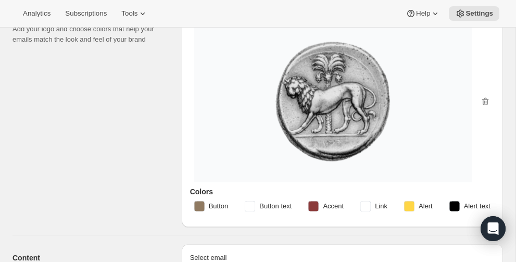
scroll to position [0, 0]
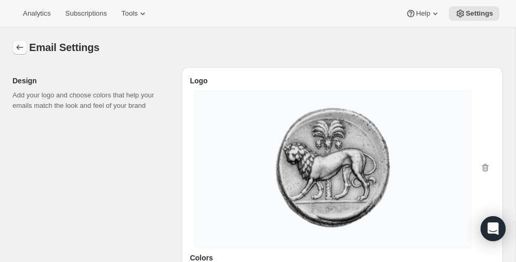
click at [21, 46] on icon "Settings" at bounding box center [20, 47] width 10 height 10
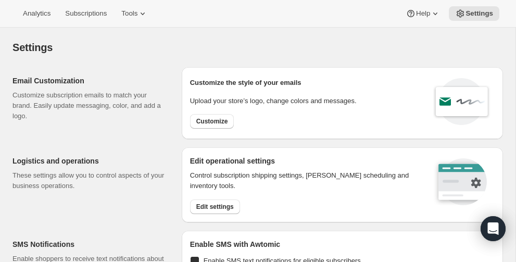
checkbox input "true"
select select "22:00"
select select "09:00"
click at [147, 10] on icon at bounding box center [143, 13] width 10 height 10
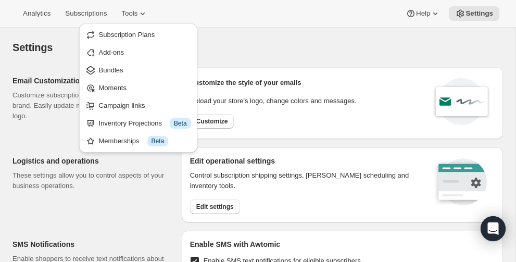
click at [254, 31] on div "Settings. This page is ready Settings" at bounding box center [258, 48] width 491 height 40
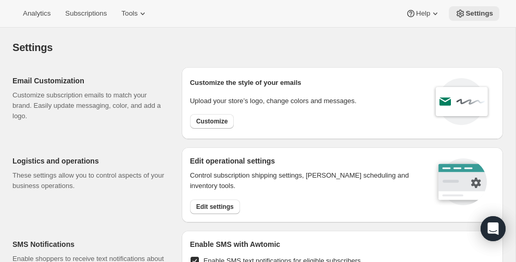
click at [461, 11] on icon at bounding box center [460, 14] width 7 height 8
click at [212, 124] on span "Customize" at bounding box center [212, 121] width 32 height 8
select select "subscriptionMessage"
select select "5"
select select "15"
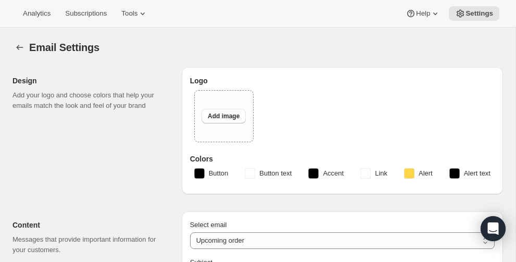
type input "You have a RARECAT shipment coming, time to take a look."
type textarea "Your next RARECAT membership shipment is almost ready. With just 14 days left, …"
select select "14"
type input "RARECAT Membership"
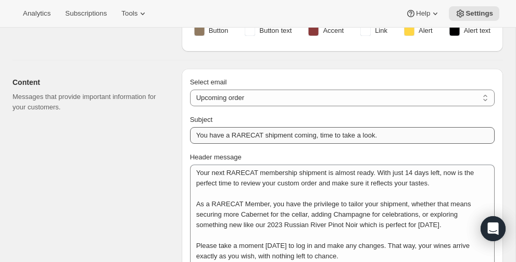
scroll to position [242, 0]
click at [267, 94] on select "New subscription Upcoming order Failed payment Delayed subscription (inventory …" at bounding box center [342, 97] width 305 height 17
select select "failedPaymentMessage"
click at [190, 89] on select "New subscription Upcoming order Failed payment Delayed subscription (inventory …" at bounding box center [342, 97] width 305 height 17
type input "A Quick Note About Your RARECAT Membership Payment"
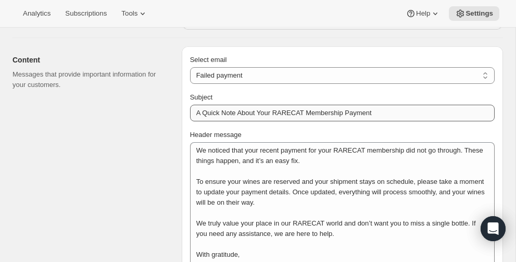
scroll to position [266, 0]
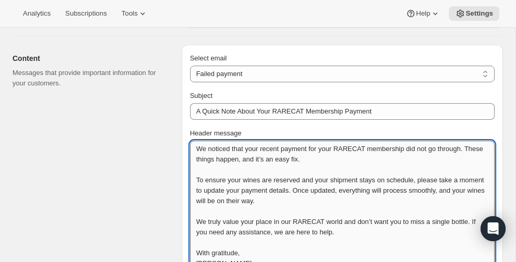
click at [195, 146] on textarea "We noticed that your recent payment for your RARECAT membership did not go thro…" at bounding box center [342, 206] width 305 height 130
click at [206, 146] on textarea "We noticed that your recent payment for your RARECAT membership did not go thro…" at bounding box center [342, 211] width 305 height 141
click at [197, 158] on textarea "We noticed that your recent payment for your RARECAT membership did not go thro…" at bounding box center [342, 211] width 305 height 141
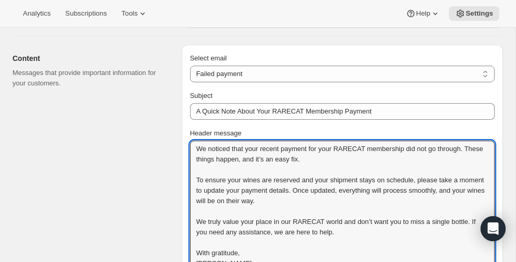
type textarea "We noticed that your recent payment for your RARECAT membership did not go thro…"
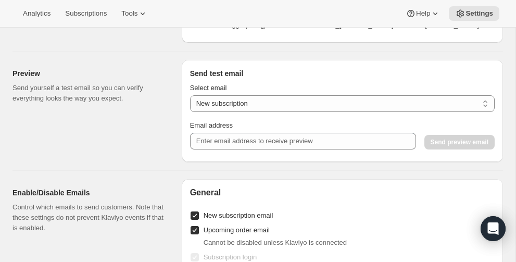
scroll to position [835, 0]
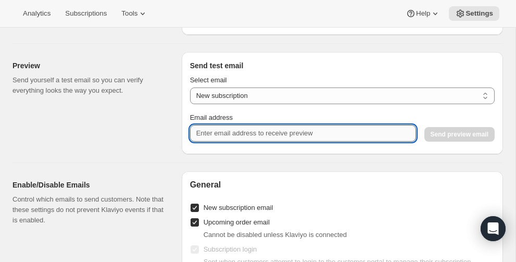
click at [255, 132] on input "Email address" at bounding box center [303, 133] width 226 height 17
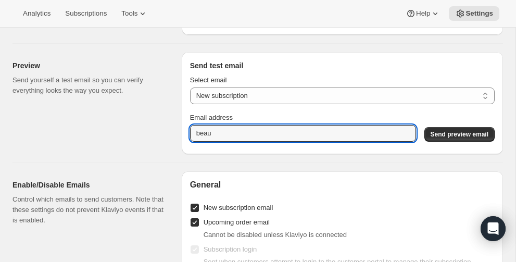
drag, startPoint x: 220, startPoint y: 131, endPoint x: 165, endPoint y: 133, distance: 54.7
click at [165, 133] on div "Preview Send yourself a test email so you can verify everything looks the way y…" at bounding box center [253, 99] width 499 height 110
paste input "[EMAIL_ADDRESS][DOMAIN_NAME]"
type input "[EMAIL_ADDRESS][DOMAIN_NAME]"
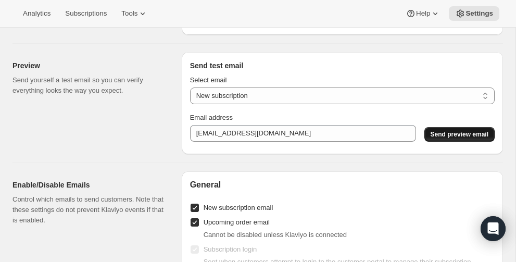
click at [456, 131] on span "Send preview email" at bounding box center [460, 134] width 58 height 8
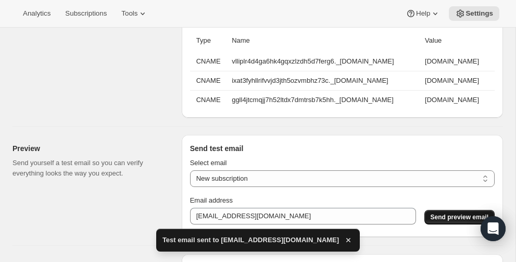
scroll to position [778, 0]
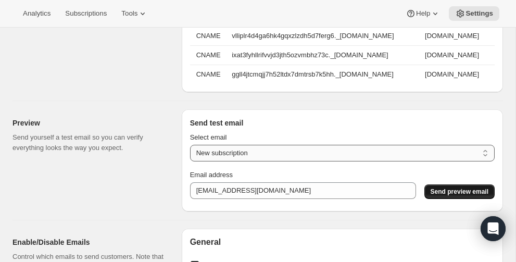
click at [330, 150] on select "New subscription Upcoming order Payment failure Delayed subscription Updated su…" at bounding box center [342, 153] width 305 height 17
click at [190, 145] on select "New subscription Upcoming order Payment failure Delayed subscription Updated su…" at bounding box center [342, 153] width 305 height 17
click at [450, 193] on span "Send preview email" at bounding box center [460, 192] width 58 height 8
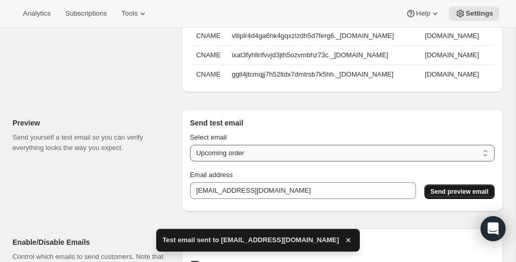
click at [341, 150] on select "New subscription Upcoming order Payment failure Delayed subscription Updated su…" at bounding box center [342, 153] width 305 height 17
click at [190, 145] on select "New subscription Upcoming order Payment failure Delayed subscription Updated su…" at bounding box center [342, 153] width 305 height 17
click at [449, 192] on span "Send preview email" at bounding box center [460, 192] width 58 height 8
click at [308, 149] on select "New subscription Upcoming order Payment failure Delayed subscription Updated su…" at bounding box center [342, 153] width 305 height 17
click at [190, 145] on select "New subscription Upcoming order Payment failure Delayed subscription Updated su…" at bounding box center [342, 153] width 305 height 17
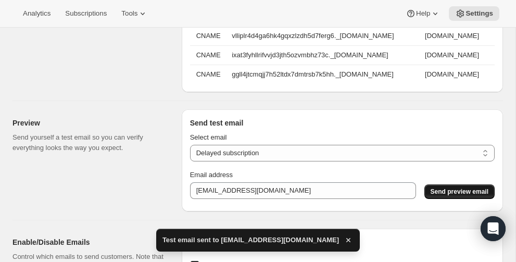
click at [450, 191] on span "Send preview email" at bounding box center [460, 192] width 58 height 8
click at [276, 148] on select "New subscription Upcoming order Payment failure Delayed subscription Updated su…" at bounding box center [342, 153] width 305 height 17
click at [190, 145] on select "New subscription Upcoming order Payment failure Delayed subscription Updated su…" at bounding box center [342, 153] width 305 height 17
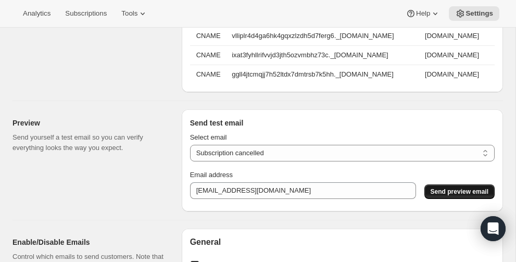
click at [461, 188] on span "Send preview email" at bounding box center [460, 192] width 58 height 8
click at [312, 145] on select "New subscription Upcoming order Payment failure Delayed subscription Updated su…" at bounding box center [342, 153] width 305 height 17
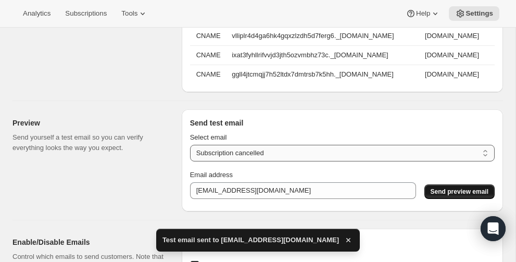
select select "new-subscription"
click at [190, 145] on select "New subscription Upcoming order Payment failure Delayed subscription Updated su…" at bounding box center [342, 153] width 305 height 17
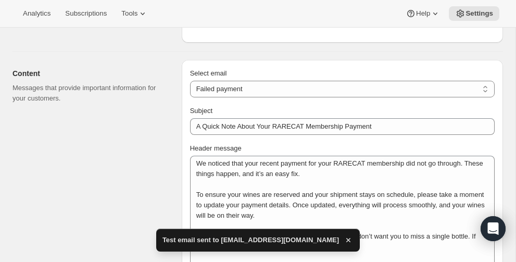
scroll to position [257, 0]
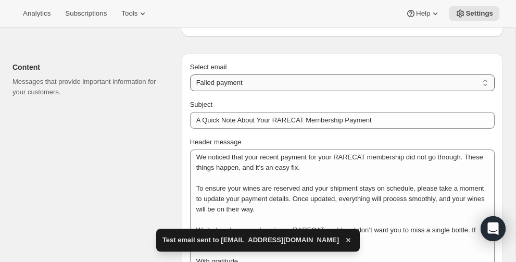
click at [284, 79] on select "New subscription Upcoming order Failed payment Delayed subscription (inventory …" at bounding box center [342, 83] width 305 height 17
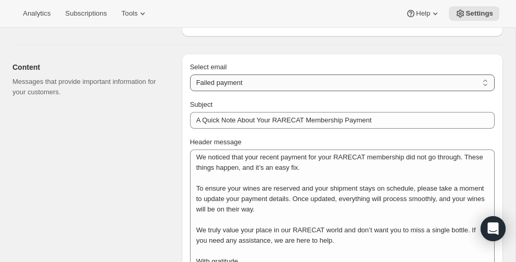
select select "welcomeMessage"
click at [190, 75] on select "New subscription Upcoming order Failed payment Delayed subscription (inventory …" at bounding box center [342, 83] width 305 height 17
type input "Your new subscription"
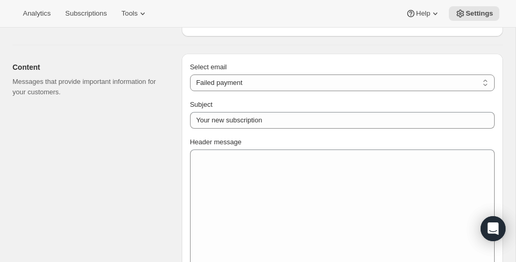
scroll to position [0, 0]
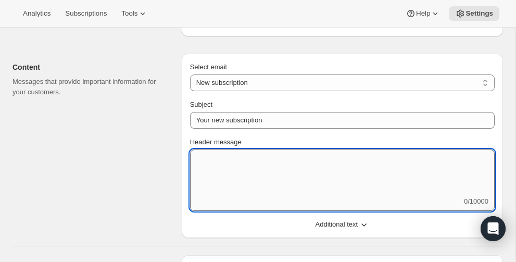
click at [221, 165] on textarea "Header message" at bounding box center [342, 173] width 305 height 47
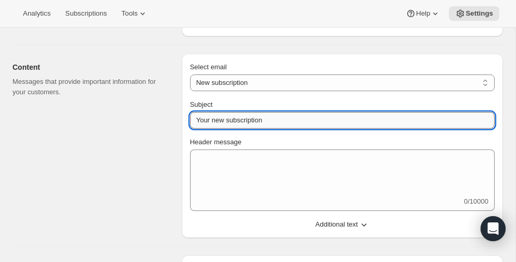
drag, startPoint x: 213, startPoint y: 119, endPoint x: 288, endPoint y: 120, distance: 75.0
click at [288, 120] on input "Your new subscription" at bounding box center [342, 120] width 305 height 17
drag, startPoint x: 197, startPoint y: 117, endPoint x: 295, endPoint y: 120, distance: 98.5
click at [295, 120] on input "Your new subscription" at bounding box center [342, 120] width 305 height 17
type input "Welcome to RARECAT"
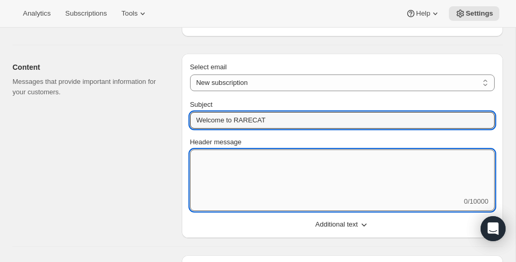
click at [201, 158] on textarea "Header message" at bounding box center [342, 173] width 305 height 47
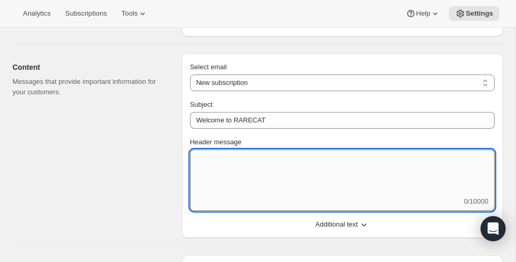
click at [201, 158] on textarea "Header message" at bounding box center [342, 173] width 305 height 47
paste textarea "Welcome to RARECAT. We are so delighted you’ve joined our circle. Membership is…"
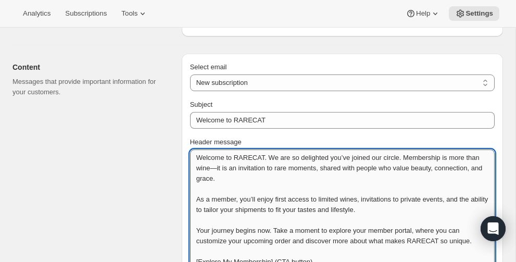
scroll to position [263, 0]
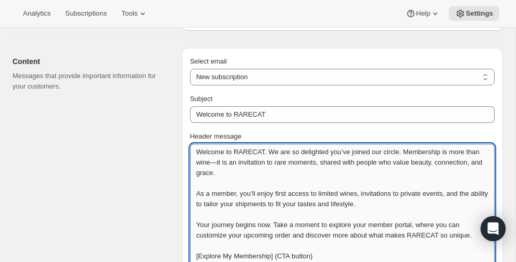
click at [389, 152] on textarea "Welcome to RARECAT. We are so delighted you’ve joined our circle. Membership is…" at bounding box center [342, 240] width 305 height 193
drag, startPoint x: 392, startPoint y: 150, endPoint x: 408, endPoint y: 152, distance: 16.3
click at [408, 152] on textarea "Welcome to RARECAT. We are so delighted you’ve joined our circle. Membership is…" at bounding box center [342, 240] width 305 height 193
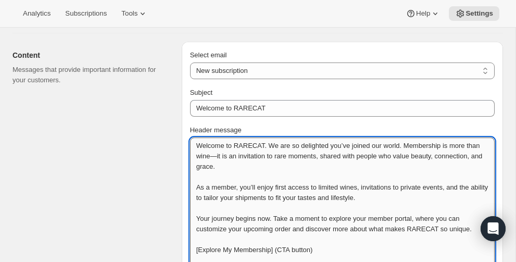
scroll to position [269, 0]
click at [232, 156] on textarea "Welcome to RARECAT. We are so delighted you’ve joined our world. Membership is …" at bounding box center [342, 233] width 305 height 193
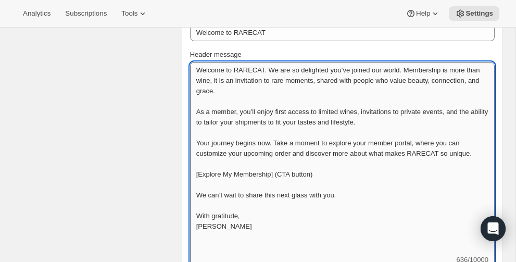
scroll to position [345, 0]
click at [411, 120] on textarea "Welcome to RARECAT. We are so delighted you’ve joined our world. Membership is …" at bounding box center [342, 157] width 305 height 193
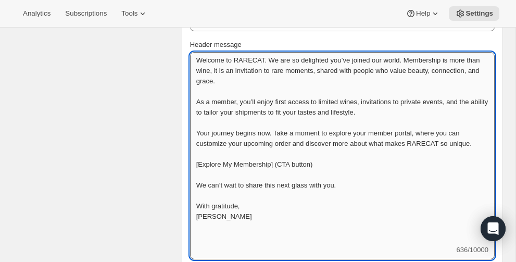
scroll to position [355, 0]
click at [404, 178] on textarea "Welcome to RARECAT. We are so delighted you’ve joined our world. Membership is …" at bounding box center [342, 148] width 305 height 193
drag, startPoint x: 196, startPoint y: 158, endPoint x: 358, endPoint y: 165, distance: 162.2
click at [358, 165] on textarea "Welcome to RARECAT. We are so delighted you’ve joined our world. Membership is …" at bounding box center [342, 148] width 305 height 193
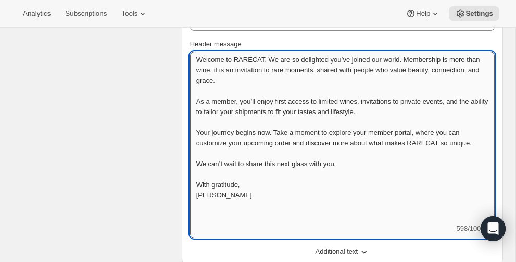
click at [224, 194] on textarea "Welcome to RARECAT. We are so delighted you’ve joined our world. Membership is …" at bounding box center [342, 138] width 305 height 172
type textarea "Welcome to RARECAT. We are so delighted you’ve joined our world. Membership is …"
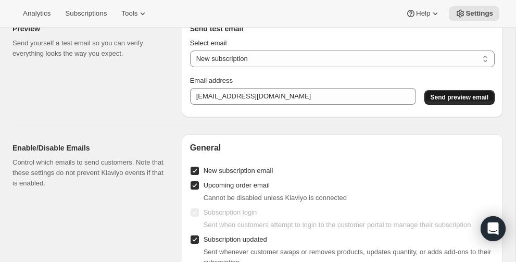
scroll to position [911, 0]
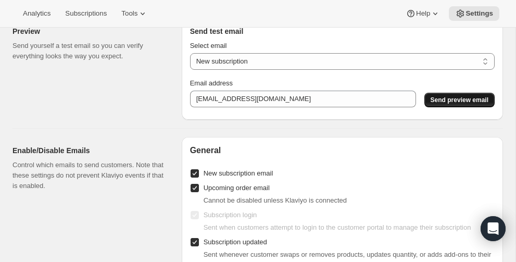
click at [447, 98] on span "Send preview email" at bounding box center [460, 100] width 58 height 8
